Goal: Information Seeking & Learning: Learn about a topic

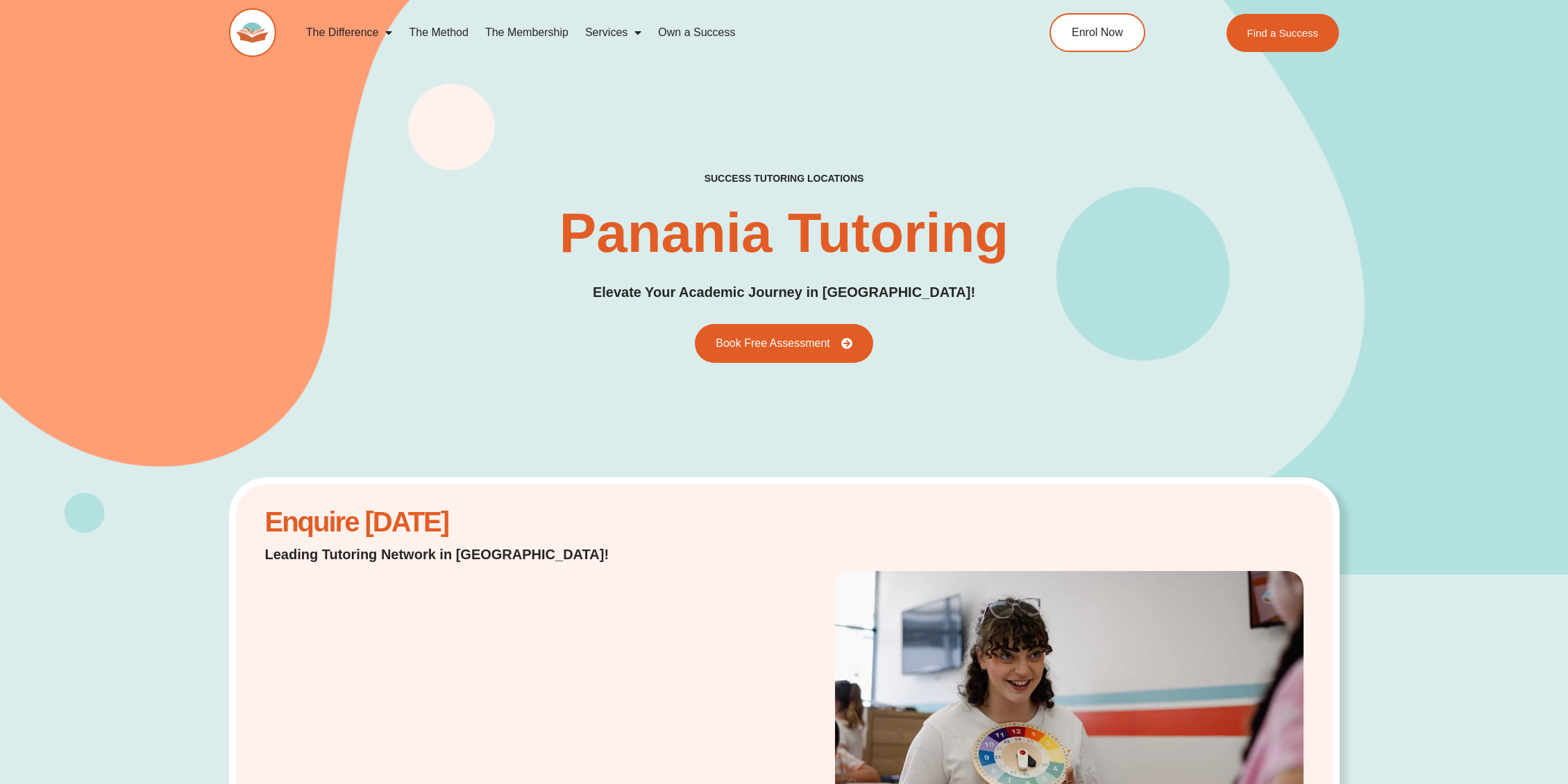
click at [555, 35] on link "The Membership" at bounding box center [527, 32] width 100 height 32
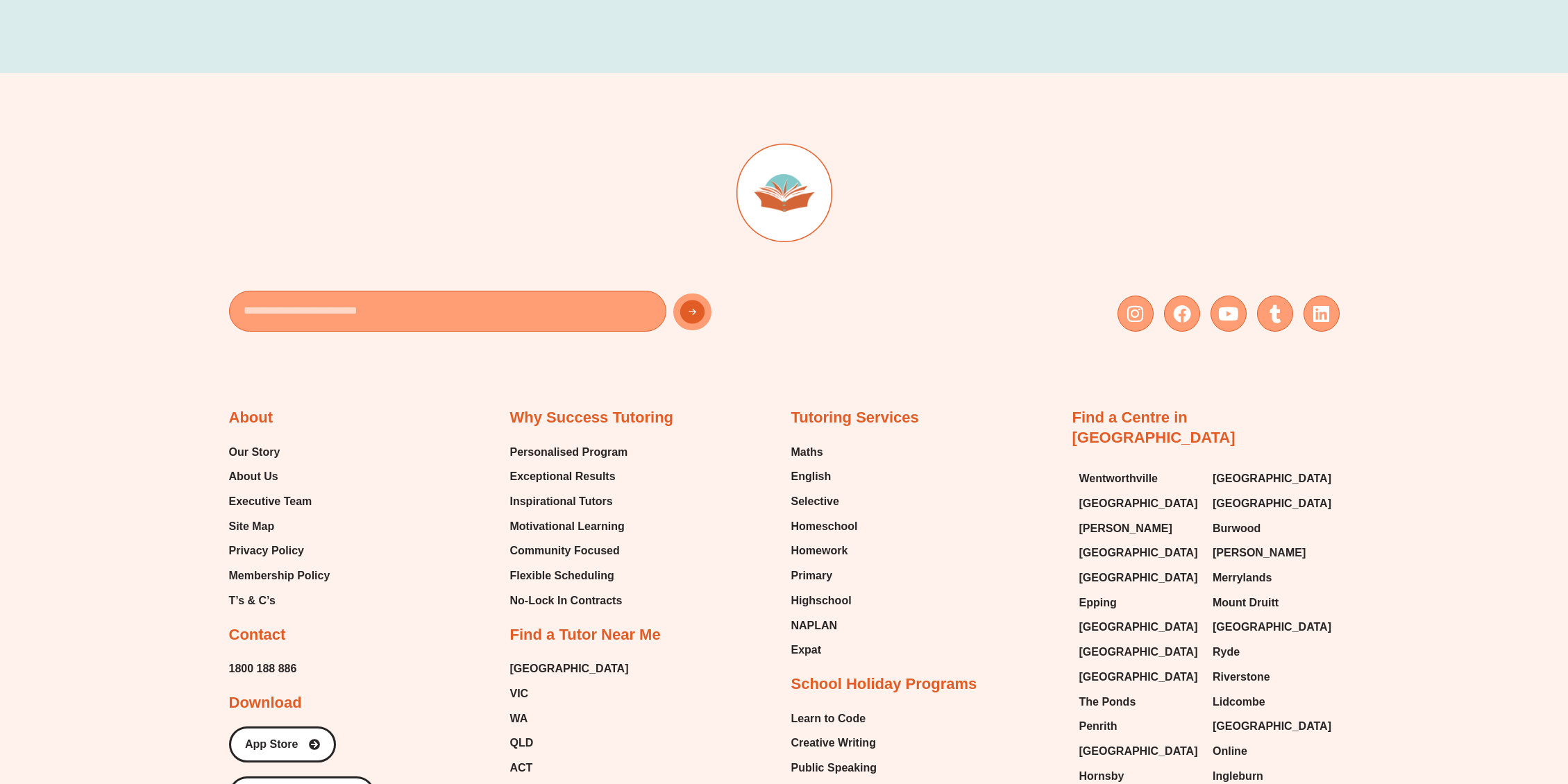
scroll to position [3648, 0]
click at [527, 658] on span "[GEOGRAPHIC_DATA]" at bounding box center [570, 668] width 119 height 21
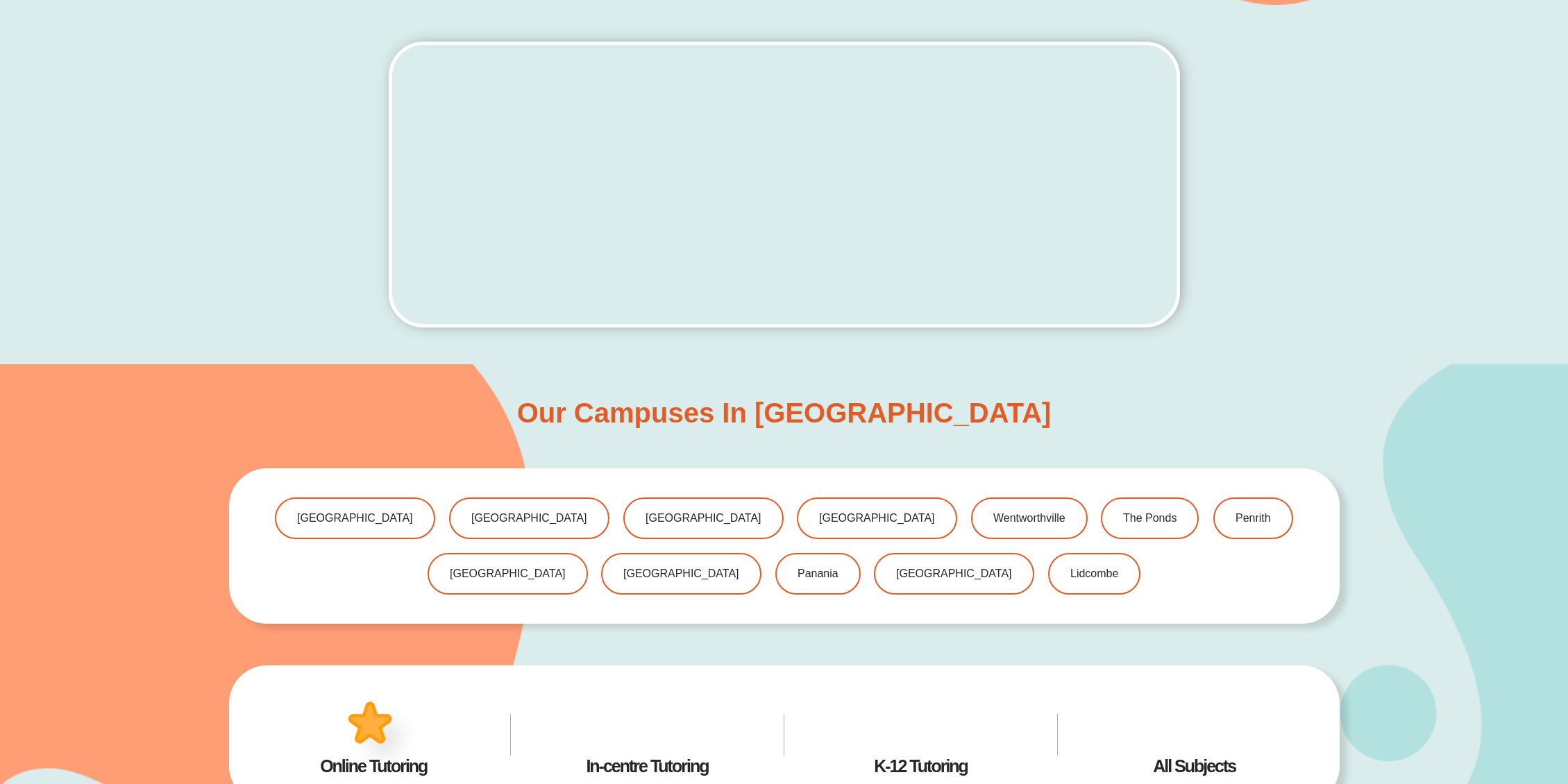
scroll to position [661, 0]
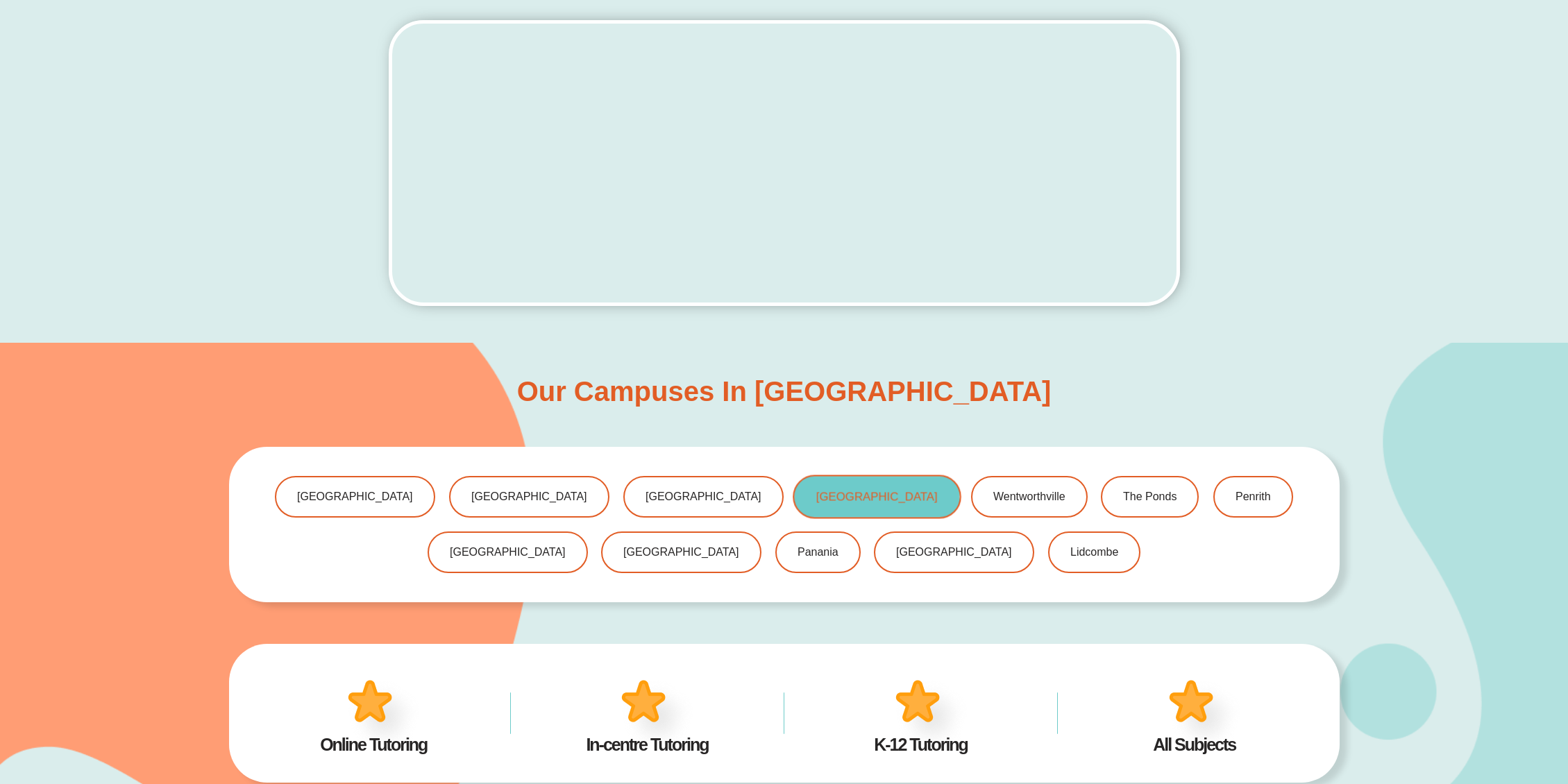
click at [793, 503] on link "[GEOGRAPHIC_DATA]" at bounding box center [876, 497] width 168 height 44
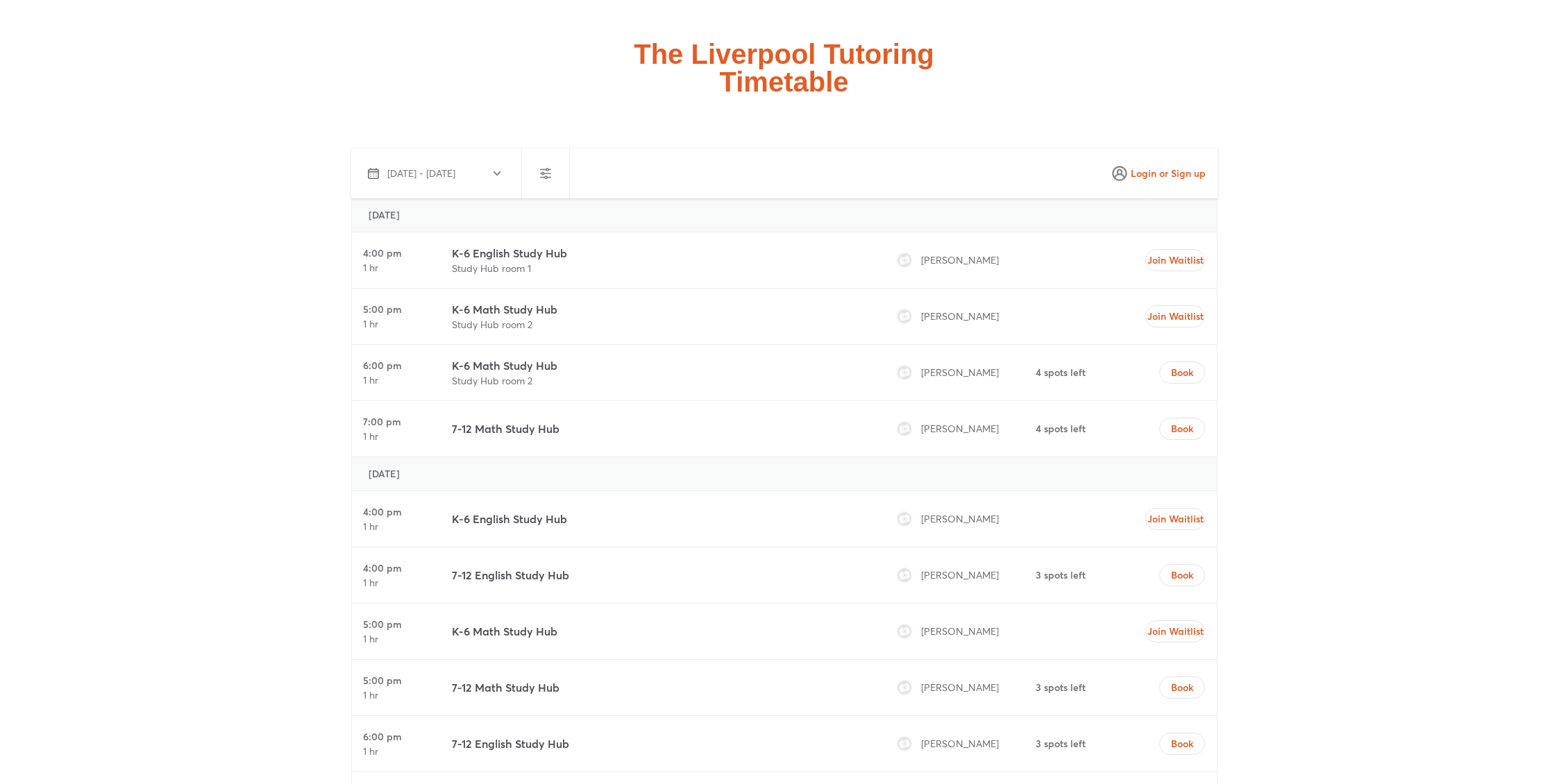
scroll to position [4101, 0]
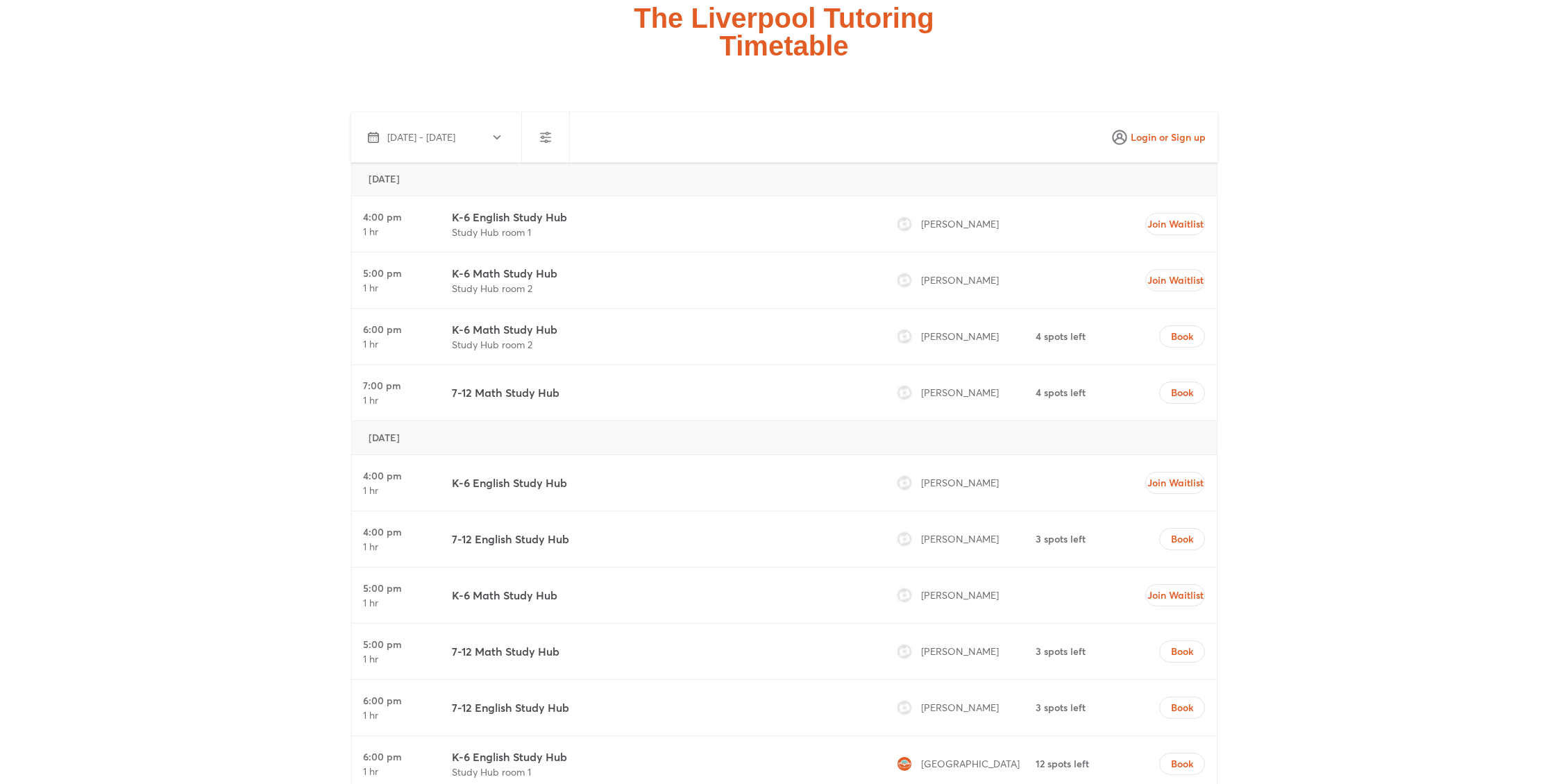
click at [940, 650] on span "Laila Ali" at bounding box center [960, 651] width 78 height 14
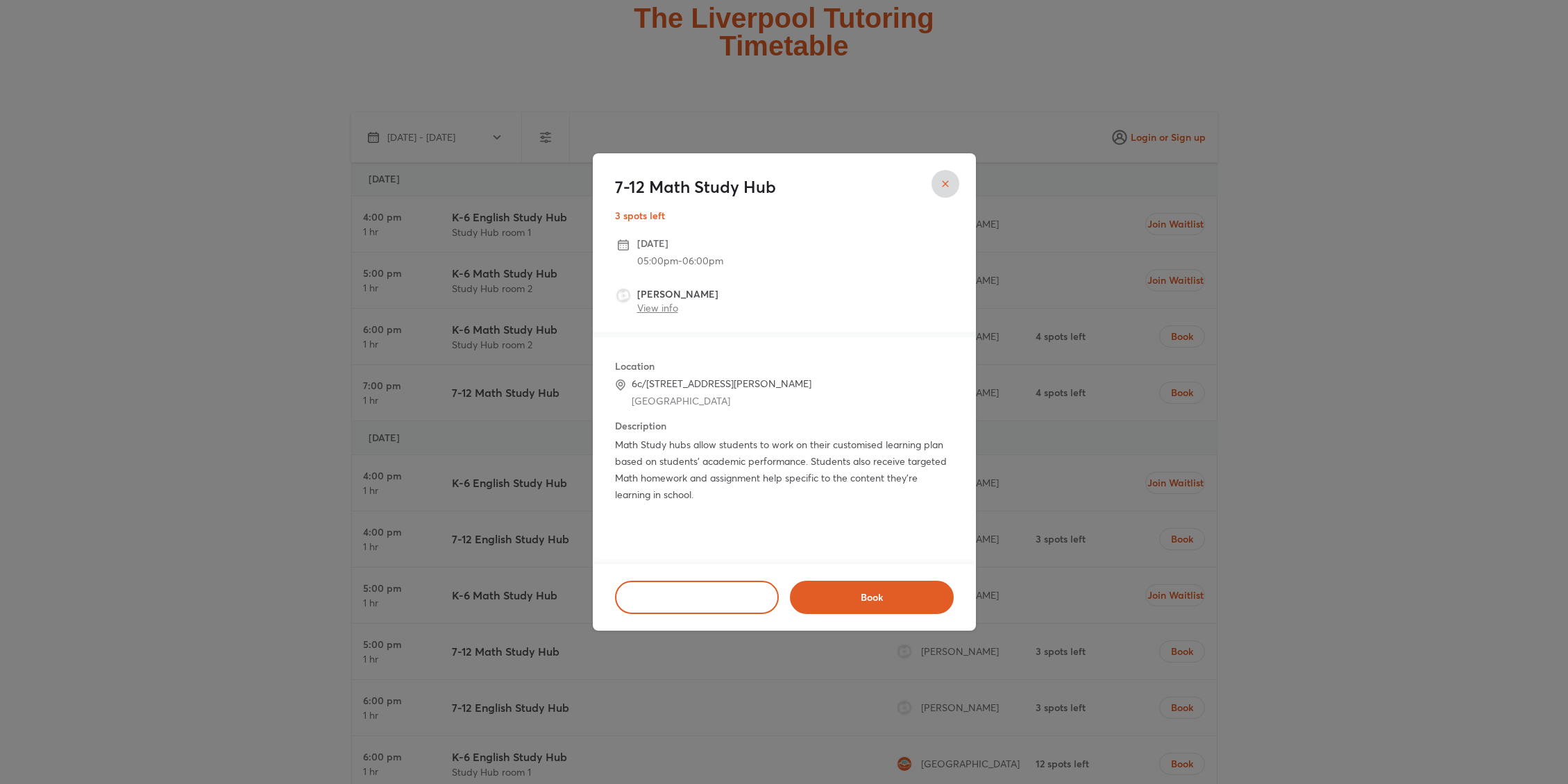
click at [656, 307] on link "View info" at bounding box center [657, 307] width 41 height 14
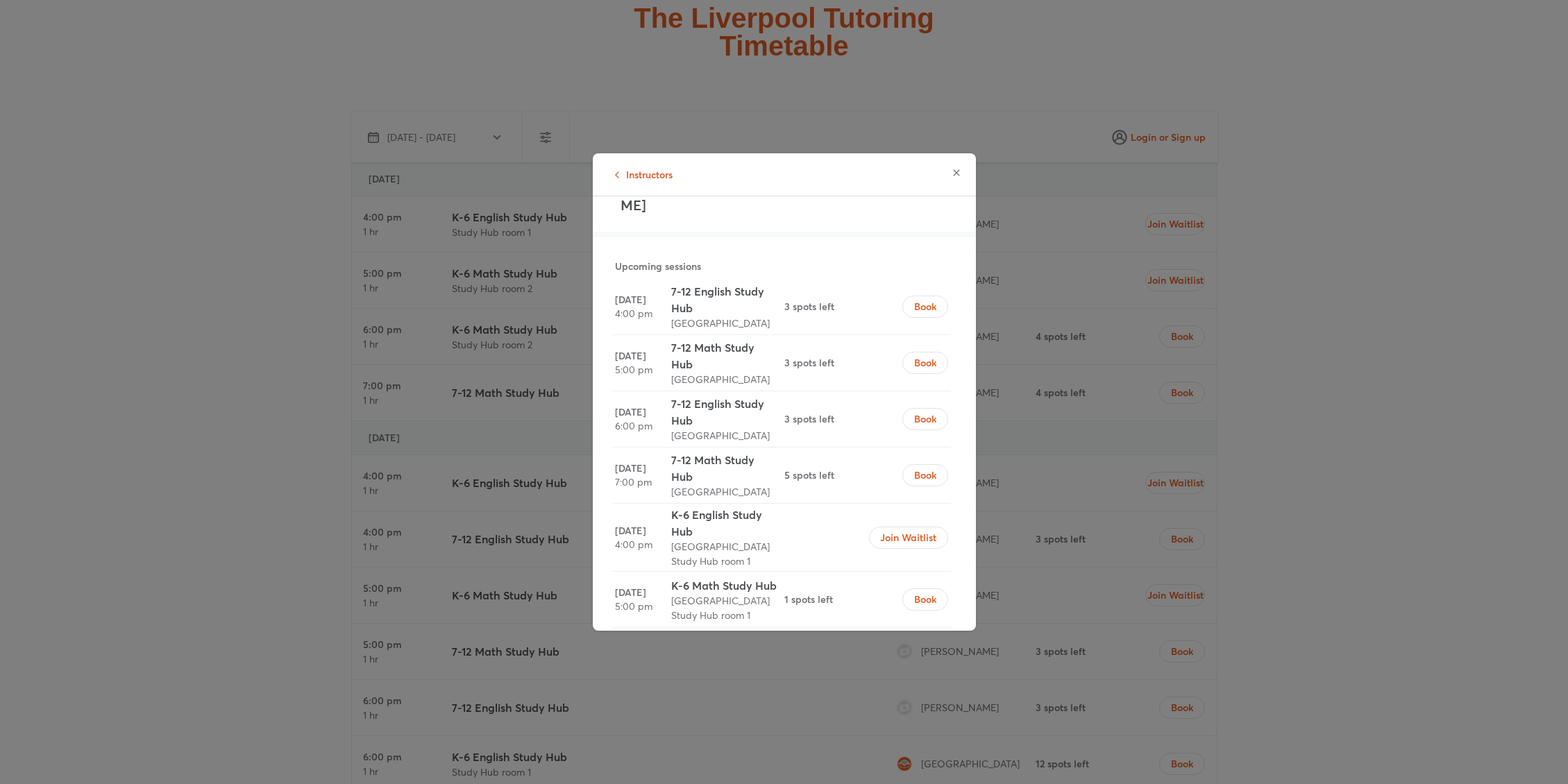
scroll to position [0, 0]
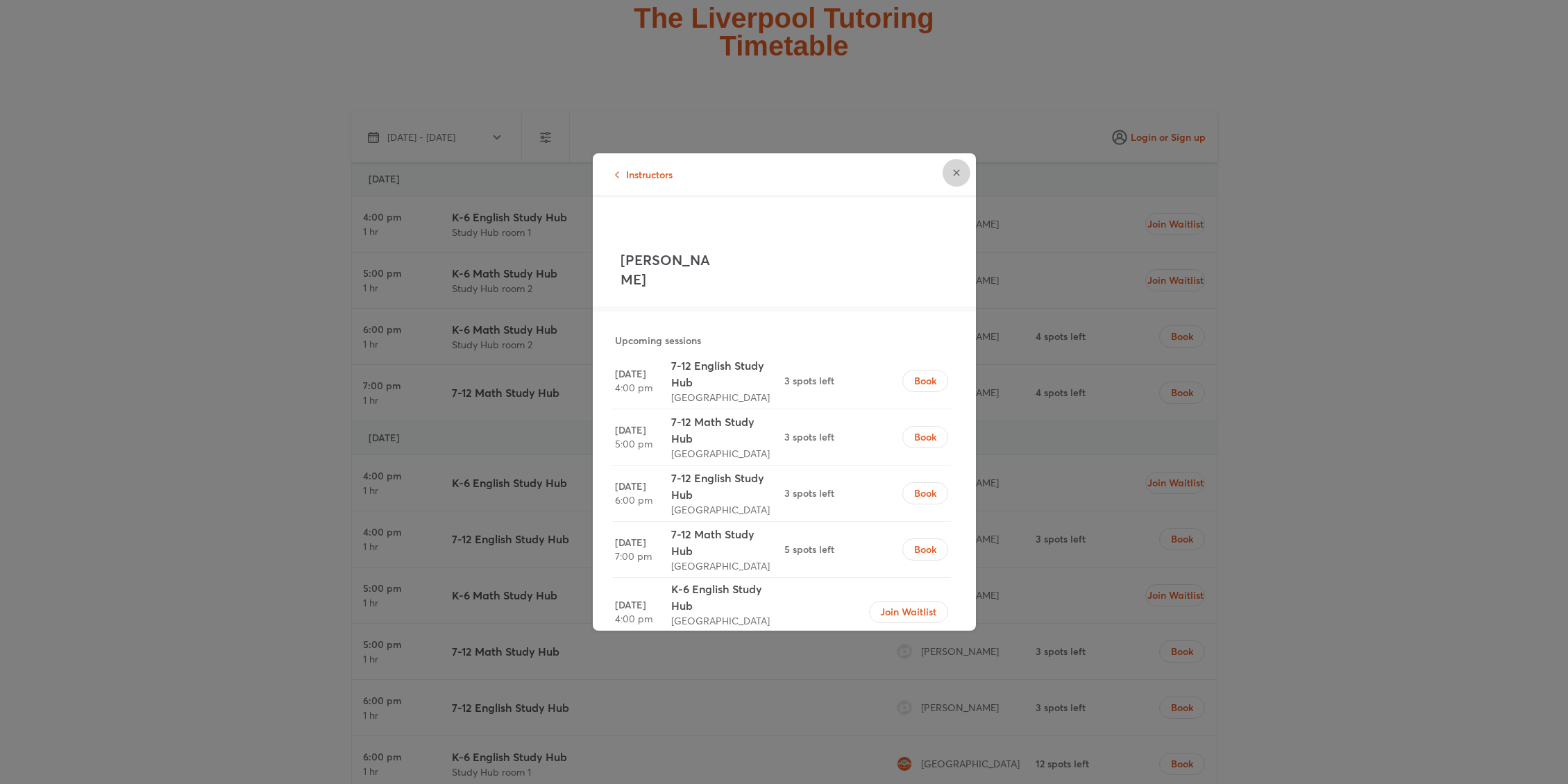
click at [956, 172] on icon "button" at bounding box center [956, 172] width 6 height 6
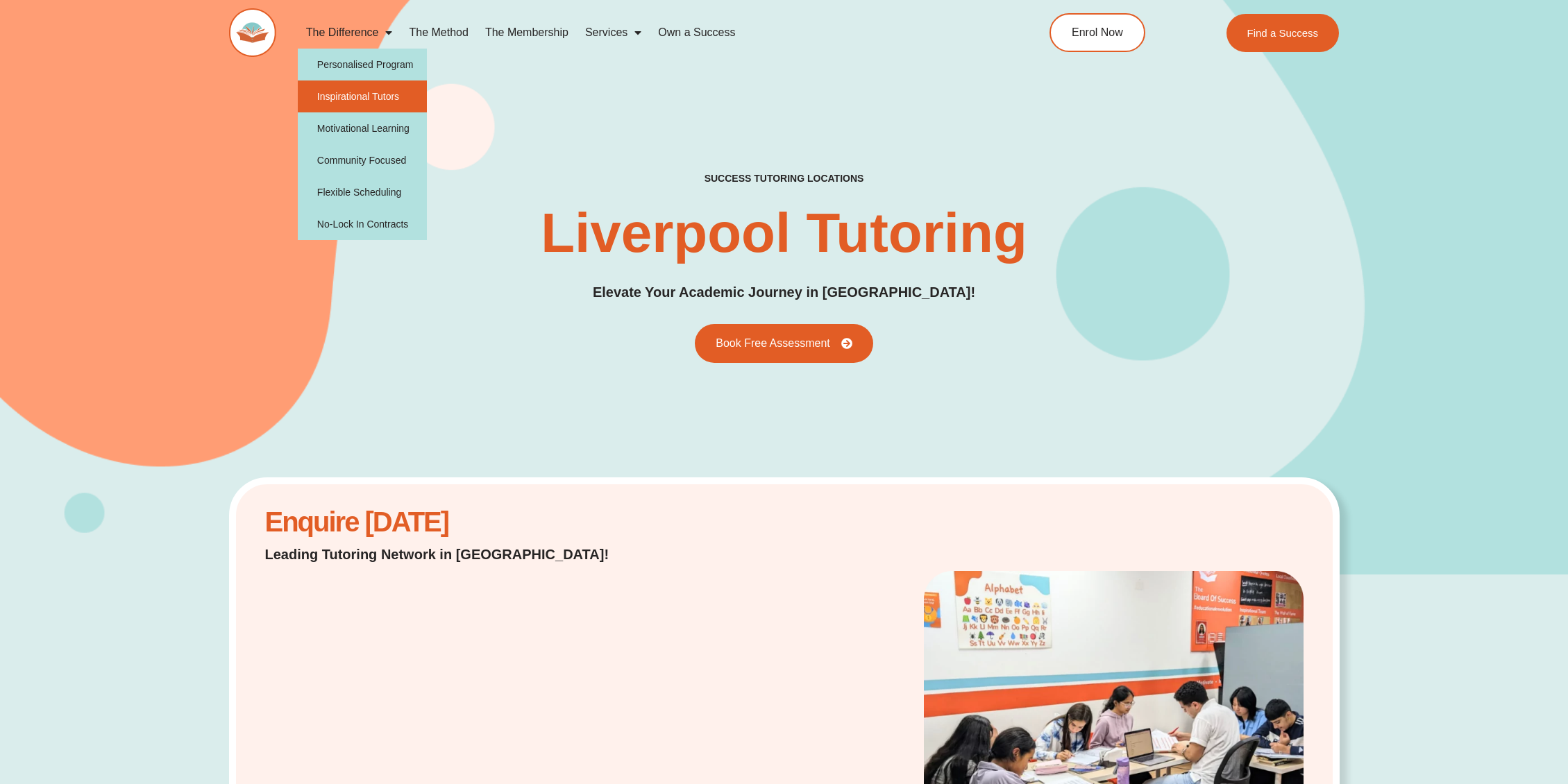
click at [375, 101] on link "Inspirational Tutors" at bounding box center [362, 96] width 130 height 32
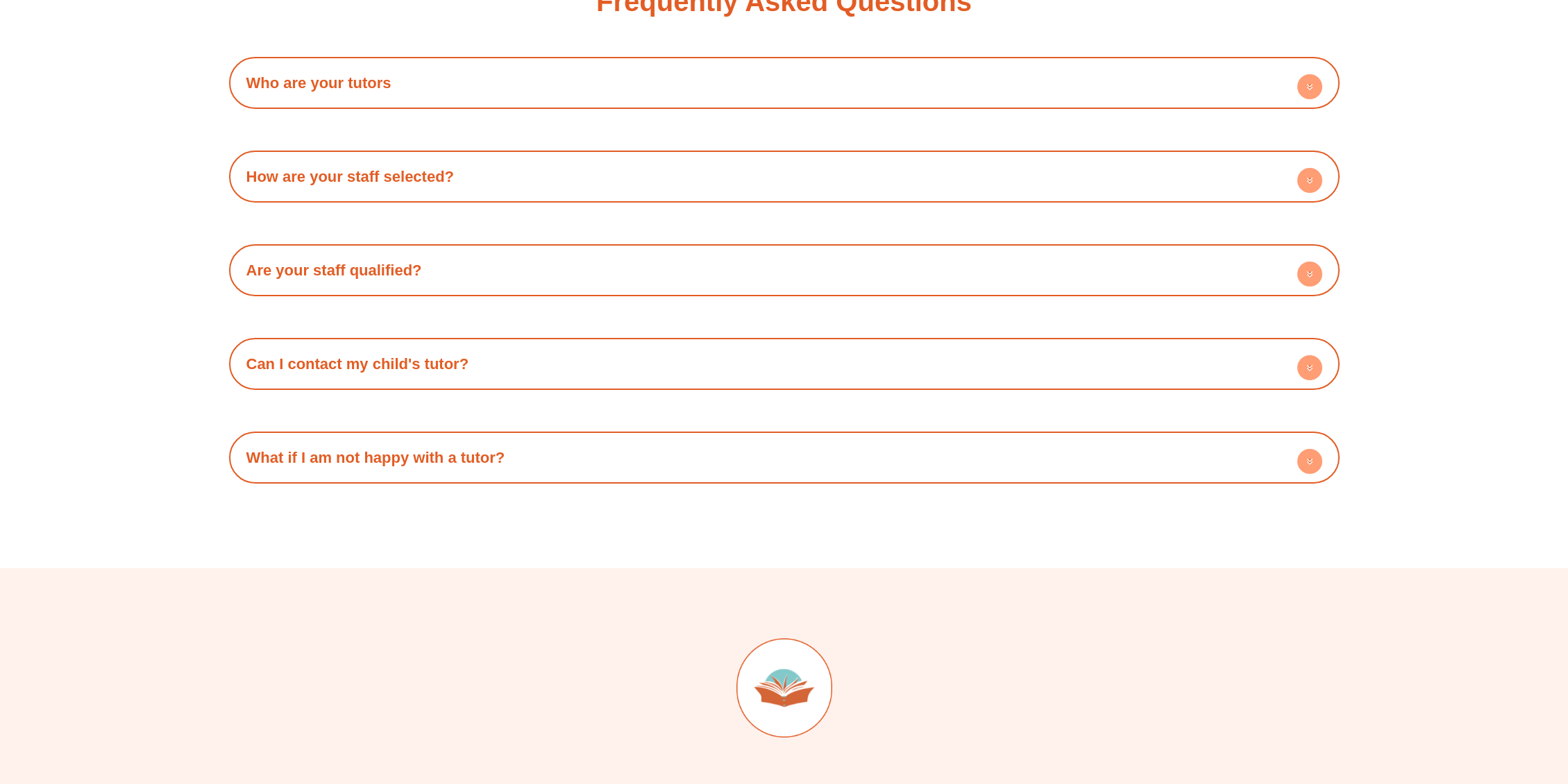
scroll to position [2834, 0]
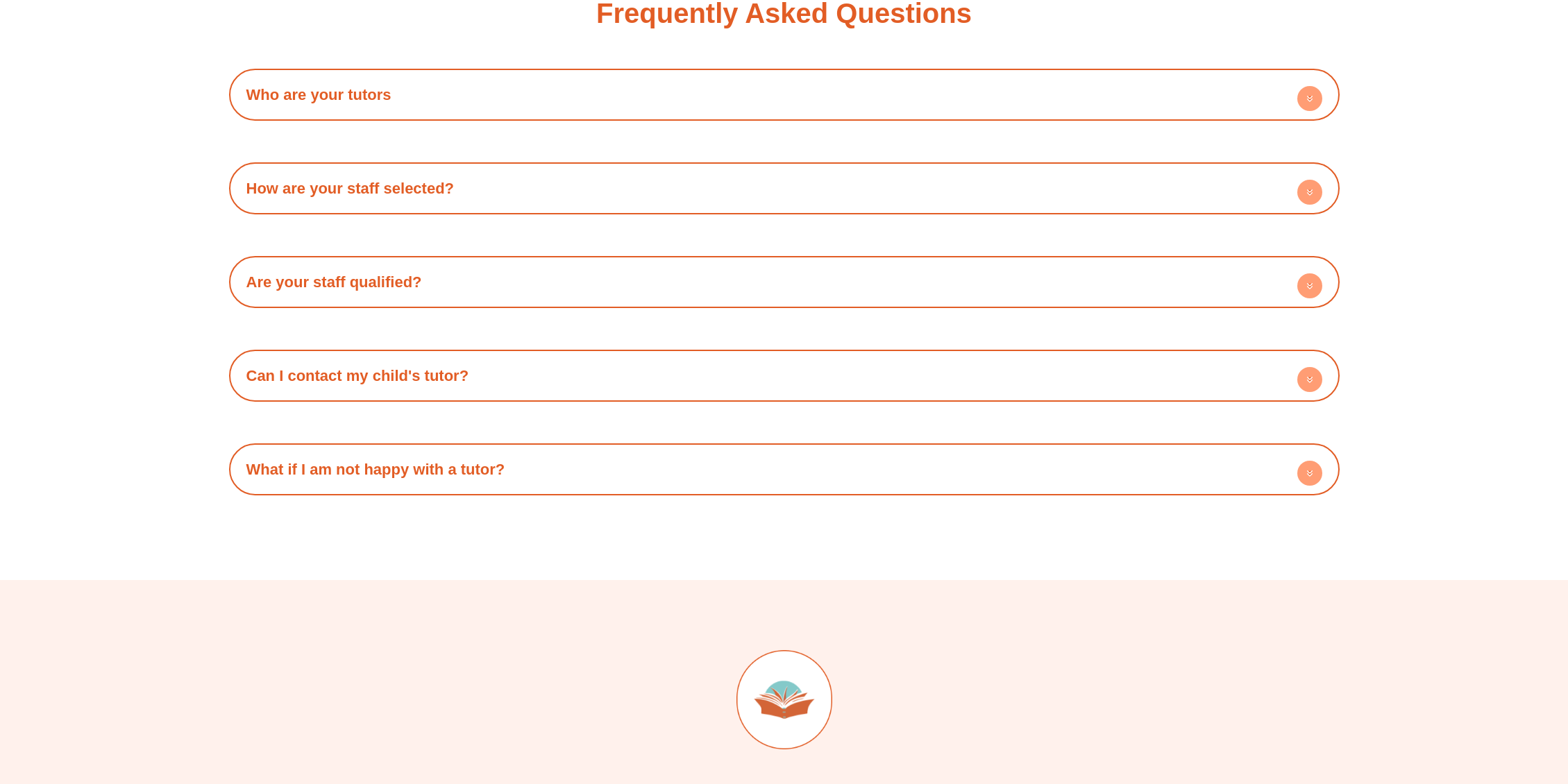
click at [1306, 86] on circle at bounding box center [1310, 98] width 25 height 25
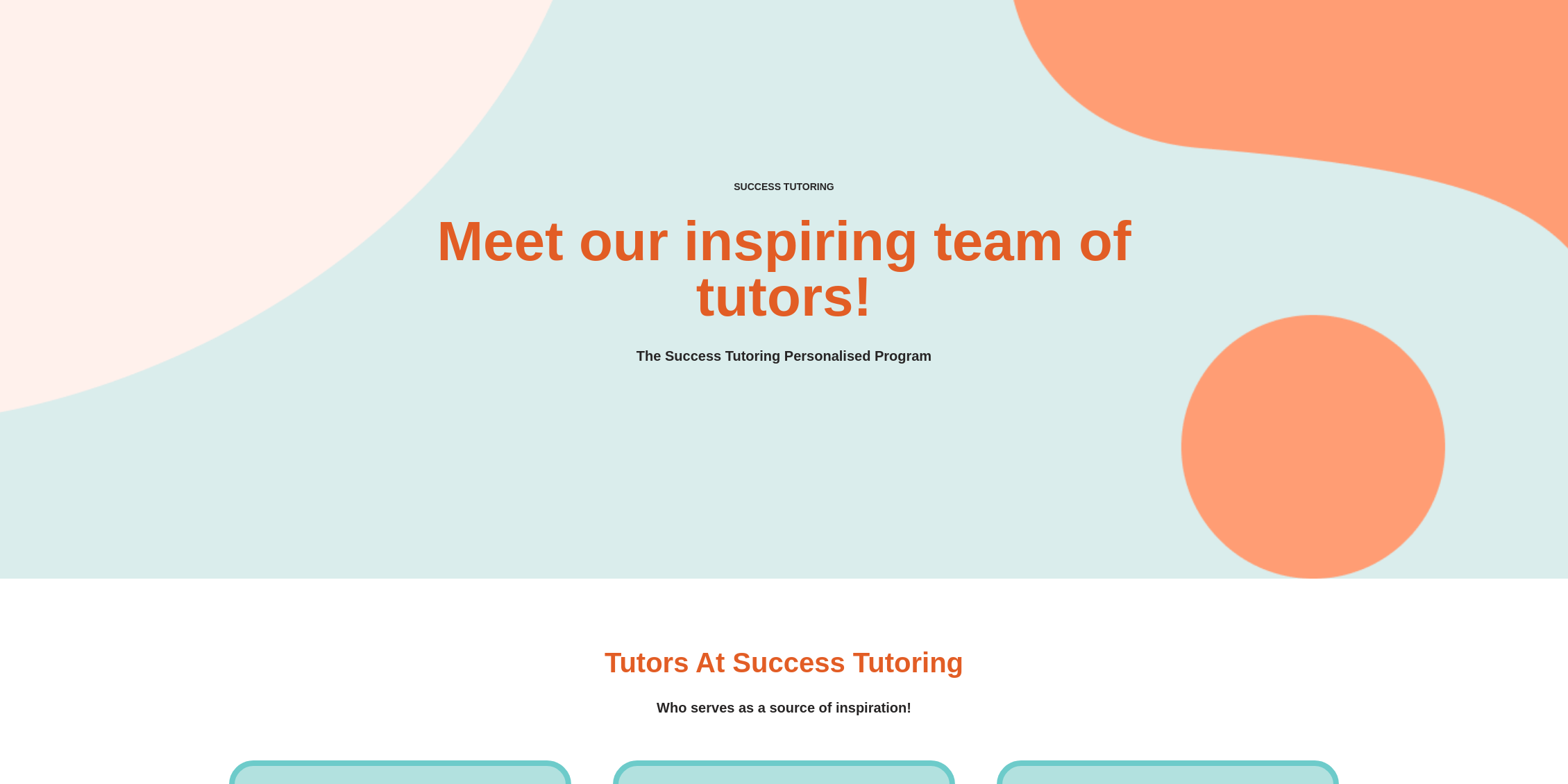
scroll to position [0, 0]
